Goal: Information Seeking & Learning: Learn about a topic

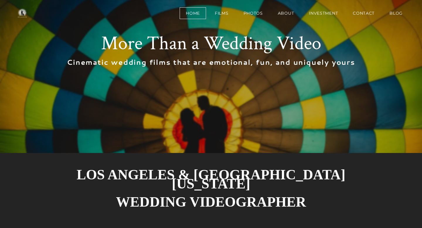
scroll to position [76, 0]
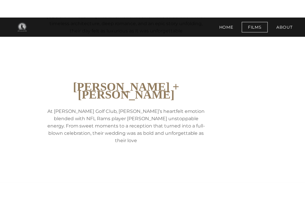
scroll to position [263, 0]
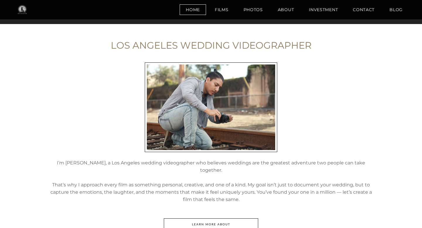
scroll to position [714, 0]
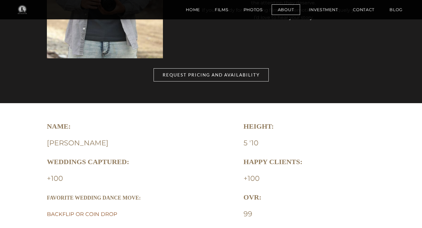
scroll to position [343, 0]
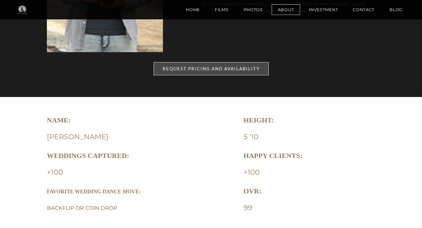
click at [239, 69] on span "REQUEST PRICING AND AVAILABILITY" at bounding box center [211, 68] width 115 height 13
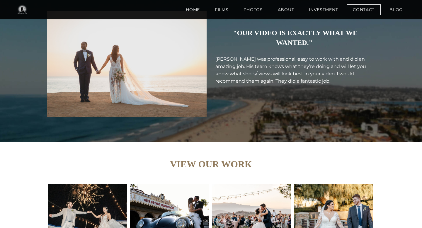
scroll to position [1248, 0]
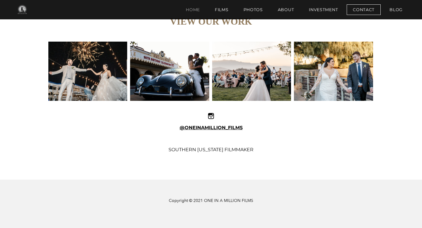
click at [192, 11] on link "Home" at bounding box center [193, 9] width 26 height 11
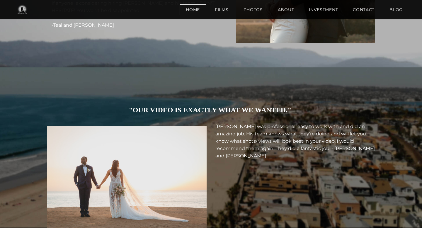
scroll to position [2123, 0]
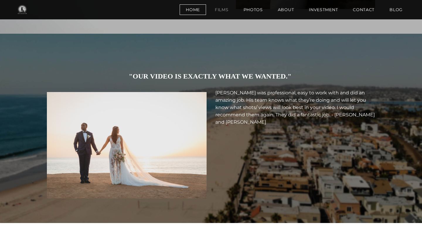
click at [221, 11] on link "Films" at bounding box center [222, 9] width 26 height 11
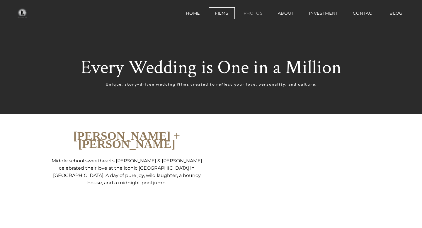
click at [252, 11] on link "Photos" at bounding box center [253, 13] width 32 height 12
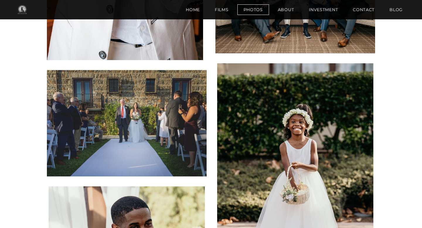
scroll to position [915, 0]
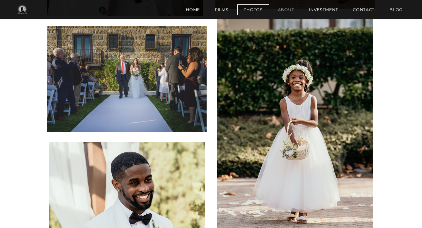
click at [288, 11] on link "About" at bounding box center [285, 9] width 29 height 11
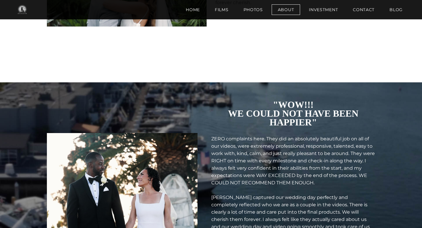
scroll to position [1004, 0]
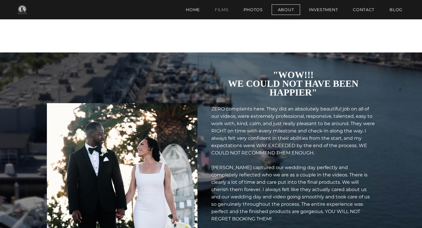
click at [226, 6] on link "Films" at bounding box center [222, 9] width 26 height 11
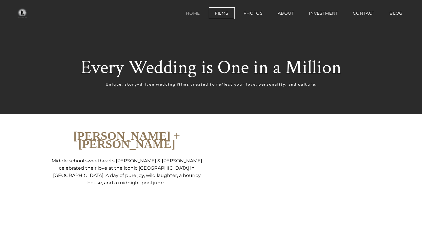
click at [196, 16] on link "Home" at bounding box center [193, 13] width 26 height 12
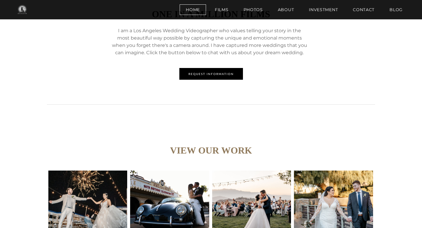
scroll to position [2381, 0]
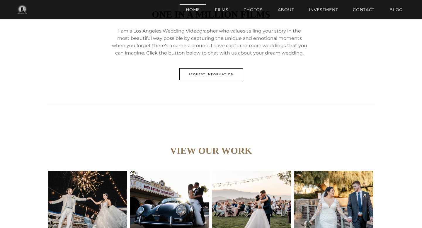
click at [205, 75] on span "REQUEST INFORMATION" at bounding box center [211, 74] width 63 height 11
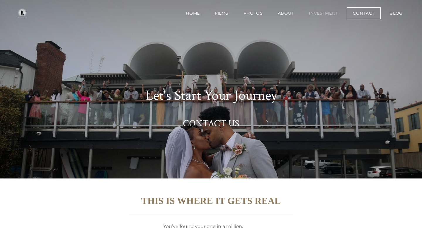
click at [320, 11] on link "Investment" at bounding box center [323, 13] width 41 height 12
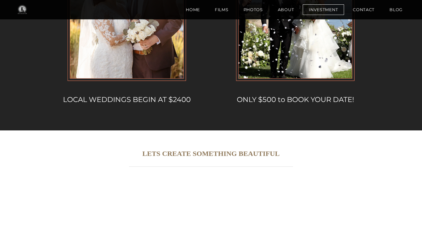
scroll to position [686, 0]
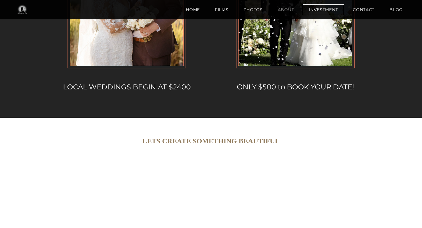
click at [285, 11] on link "About" at bounding box center [285, 9] width 29 height 11
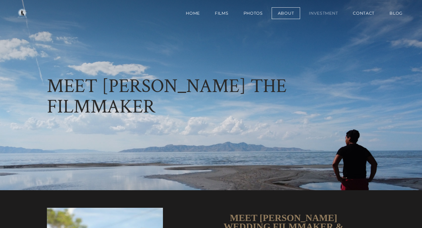
click at [317, 12] on link "Investment" at bounding box center [323, 13] width 41 height 12
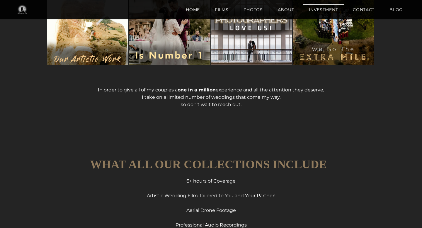
scroll to position [279, 0]
